Goal: Check status: Check status

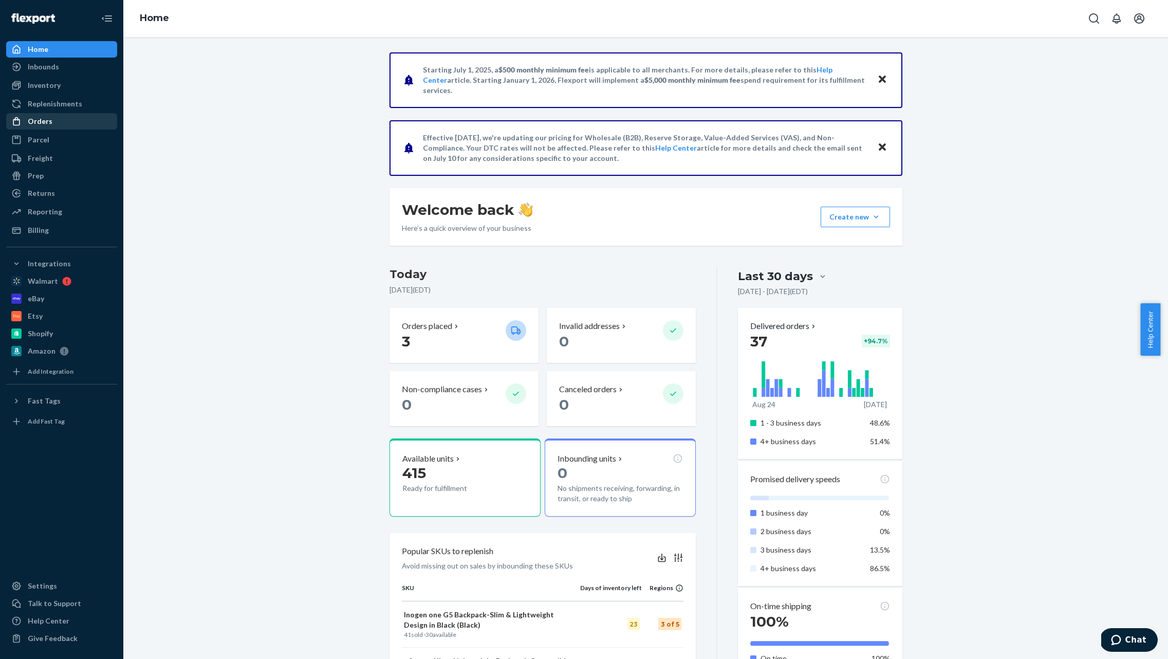
click at [49, 119] on div "Orders" at bounding box center [40, 121] width 25 height 10
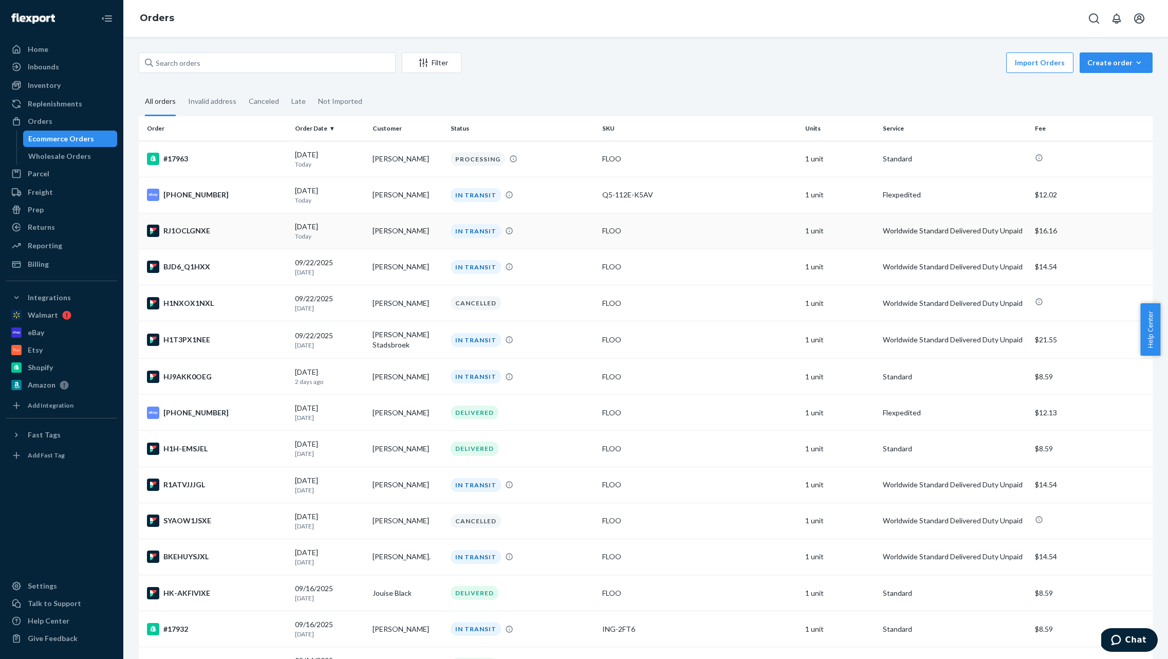
click at [245, 233] on div "RJ1OCLGNXE" at bounding box center [217, 230] width 140 height 12
click at [208, 258] on td "BJD6_Q1HXX" at bounding box center [215, 267] width 152 height 36
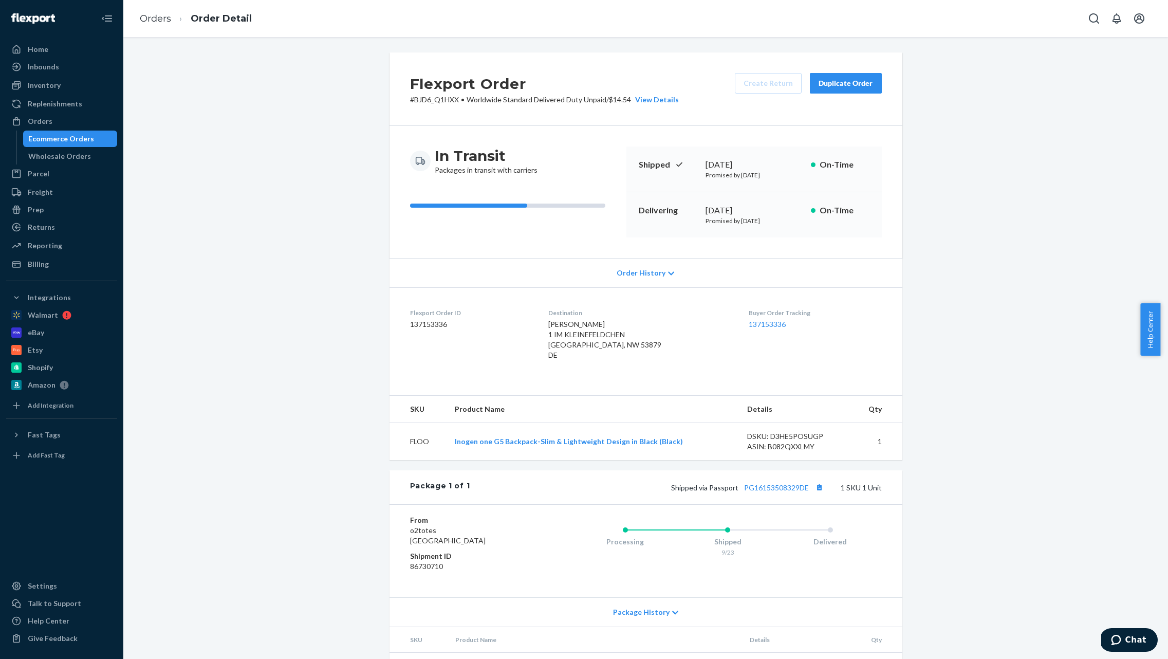
scroll to position [43, 0]
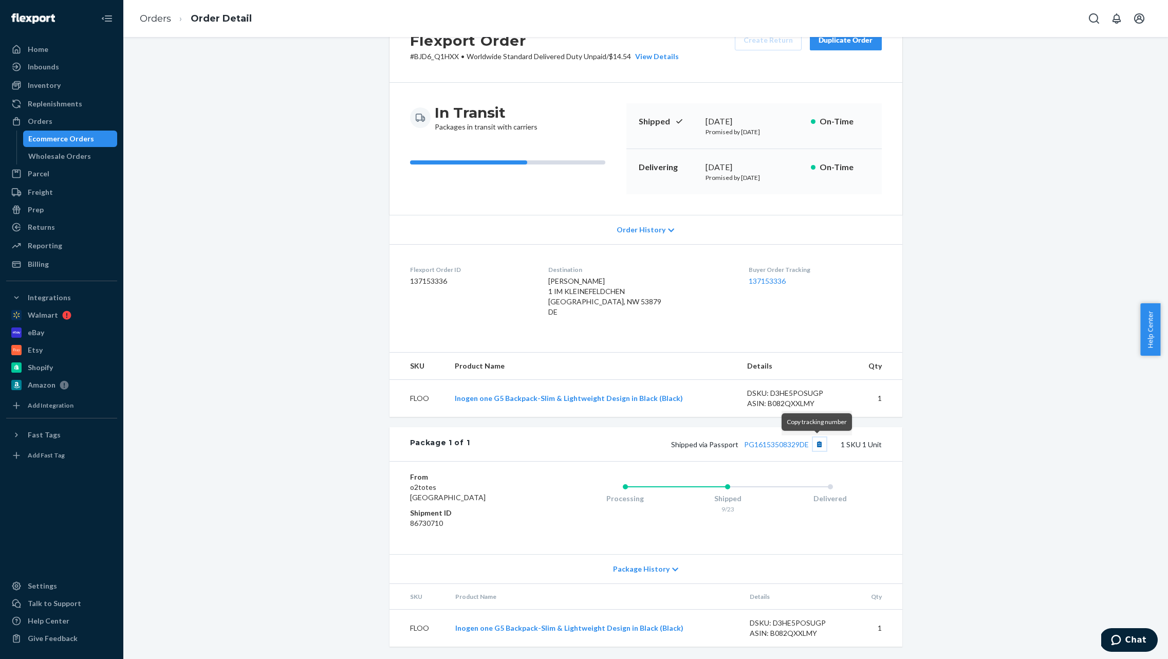
click at [708, 443] on button "Copy tracking number" at bounding box center [819, 443] width 13 height 13
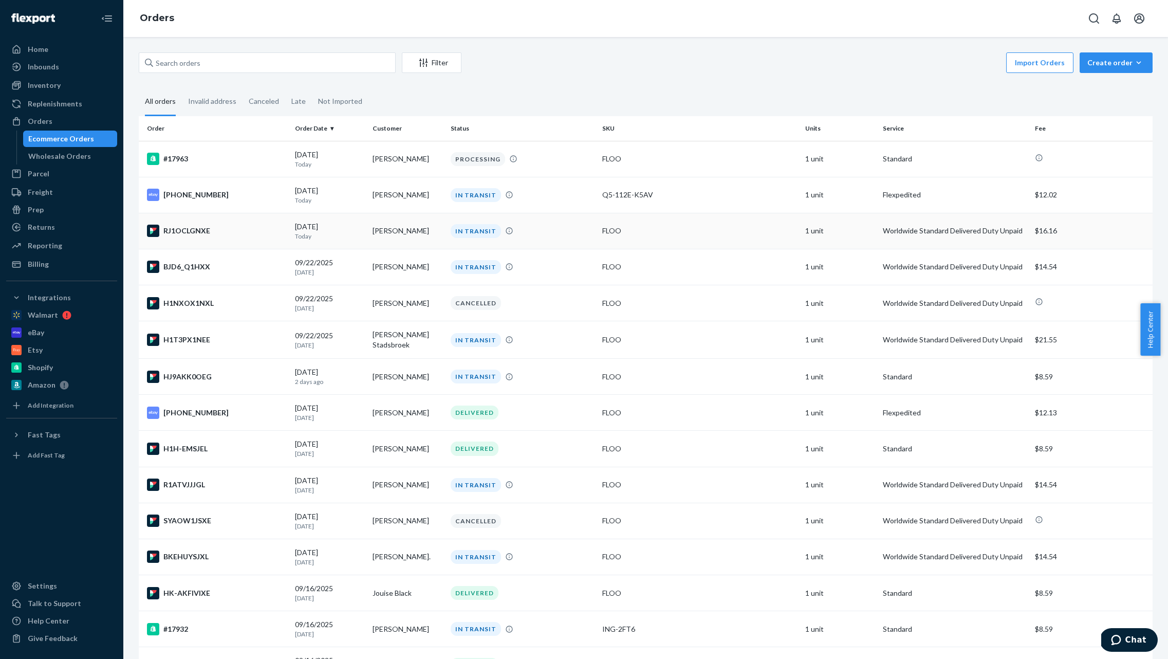
click at [295, 236] on p "Today" at bounding box center [329, 236] width 69 height 9
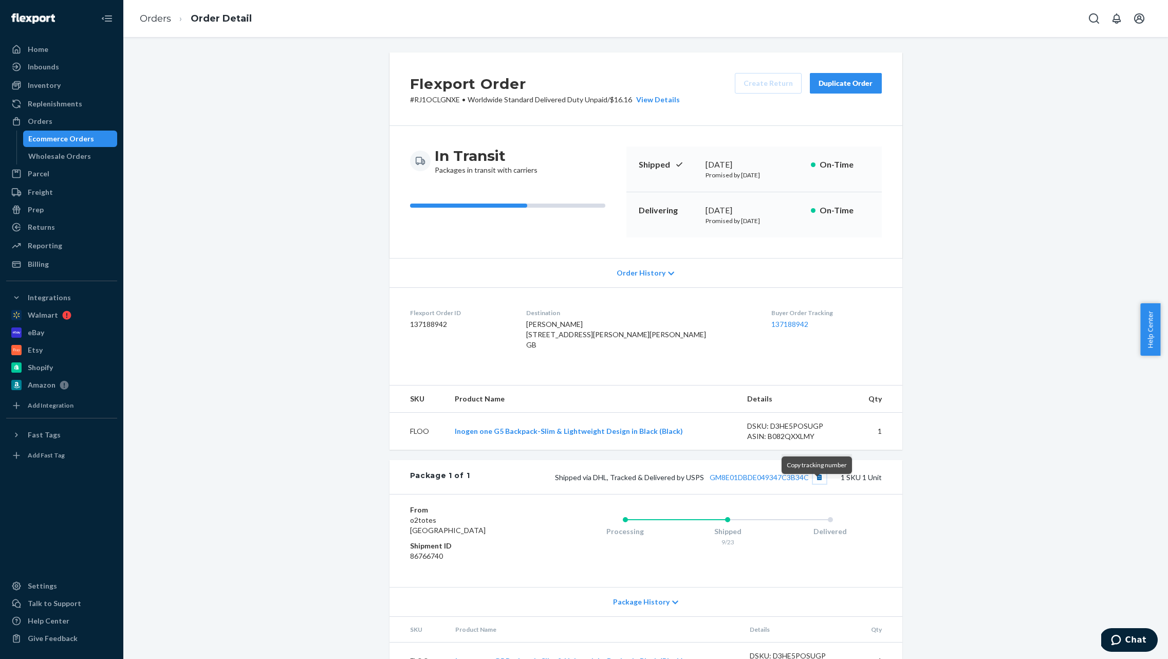
click at [708, 483] on button "Copy tracking number" at bounding box center [819, 476] width 13 height 13
